Goal: Check status: Check status

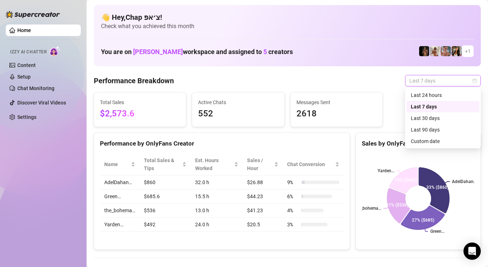
click at [430, 79] on span "Last 7 days" at bounding box center [442, 80] width 67 height 11
click at [430, 140] on div "Custom date" at bounding box center [442, 141] width 64 height 8
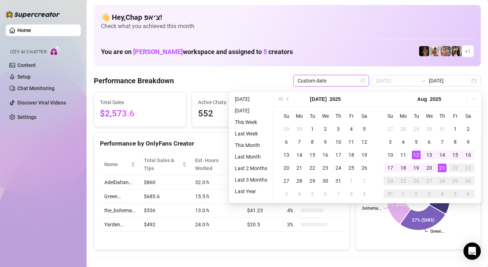
type input "[DATE]"
click at [443, 165] on div "21" at bounding box center [441, 168] width 9 height 9
type input "[DATE]"
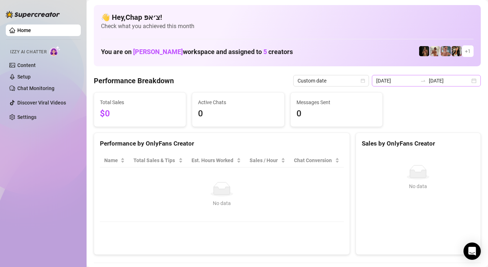
click at [465, 86] on div "[DATE] [DATE]" at bounding box center [426, 81] width 109 height 12
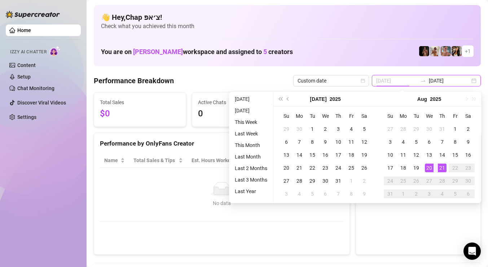
type input "[DATE]"
click at [432, 166] on div "20" at bounding box center [429, 168] width 9 height 9
type input "[DATE]"
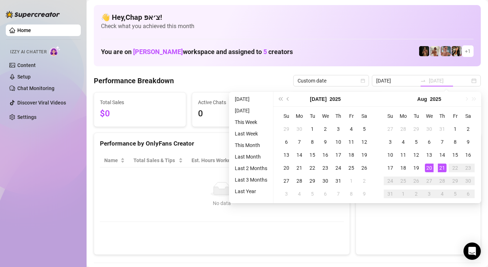
type input "[DATE]"
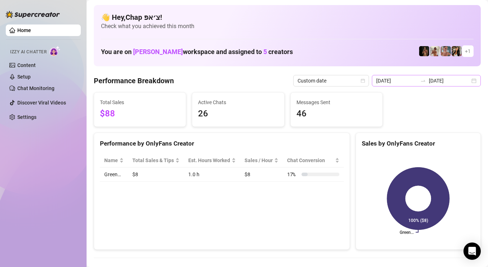
click at [459, 86] on div "[DATE] [DATE]" at bounding box center [426, 81] width 109 height 12
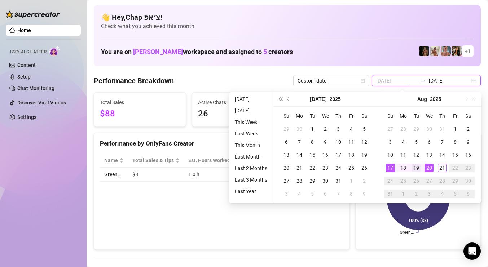
type input "[DATE]"
click at [417, 166] on div "19" at bounding box center [416, 168] width 9 height 9
type input "[DATE]"
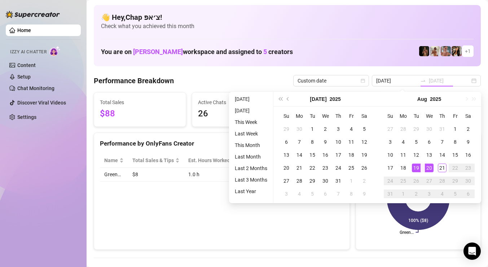
type input "[DATE]"
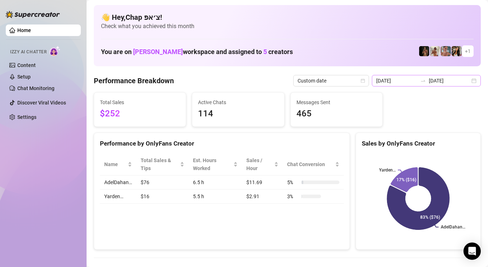
click at [444, 85] on div "[DATE] [DATE]" at bounding box center [426, 81] width 109 height 12
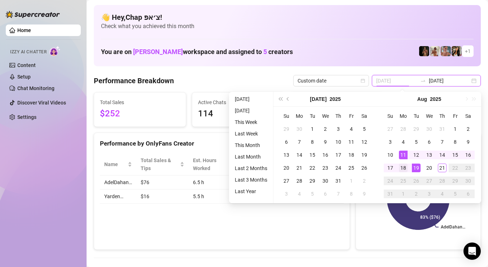
type input "[DATE]"
click at [402, 165] on div "18" at bounding box center [403, 168] width 9 height 9
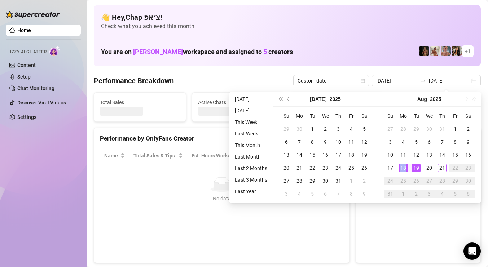
type input "[DATE]"
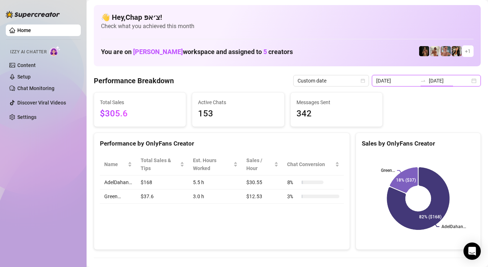
click at [464, 78] on input "[DATE]" at bounding box center [448, 81] width 41 height 8
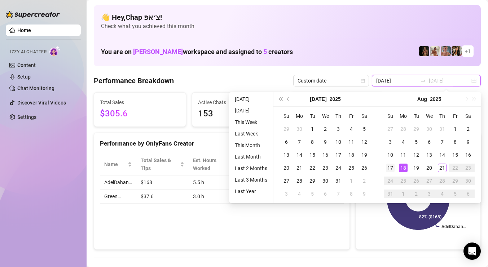
type input "[DATE]"
click at [395, 166] on td "17" at bounding box center [389, 167] width 13 height 13
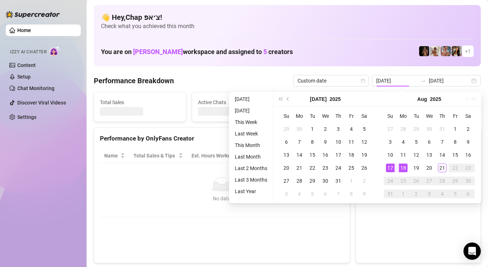
type input "[DATE]"
